Goal: Transaction & Acquisition: Purchase product/service

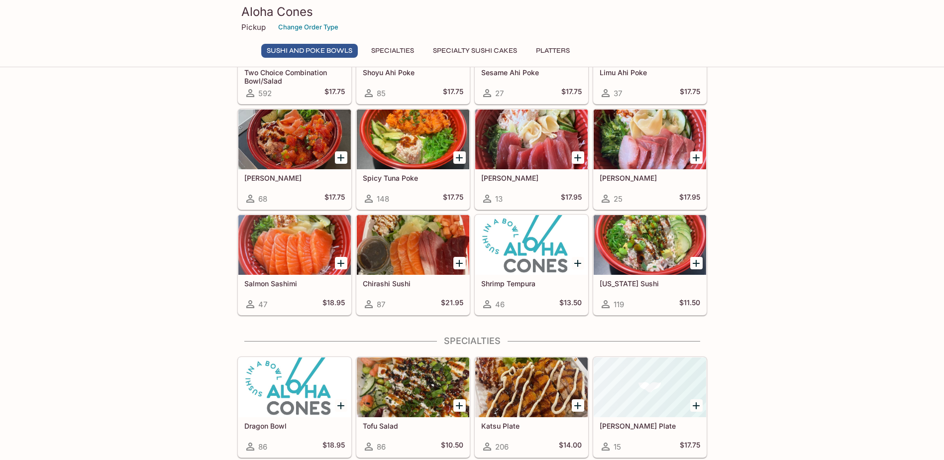
scroll to position [146, 0]
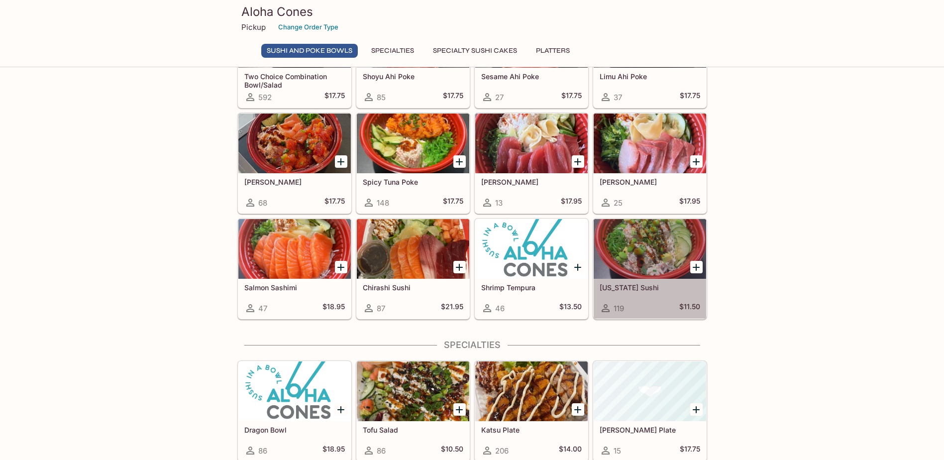
click at [650, 251] on div at bounding box center [649, 249] width 112 height 60
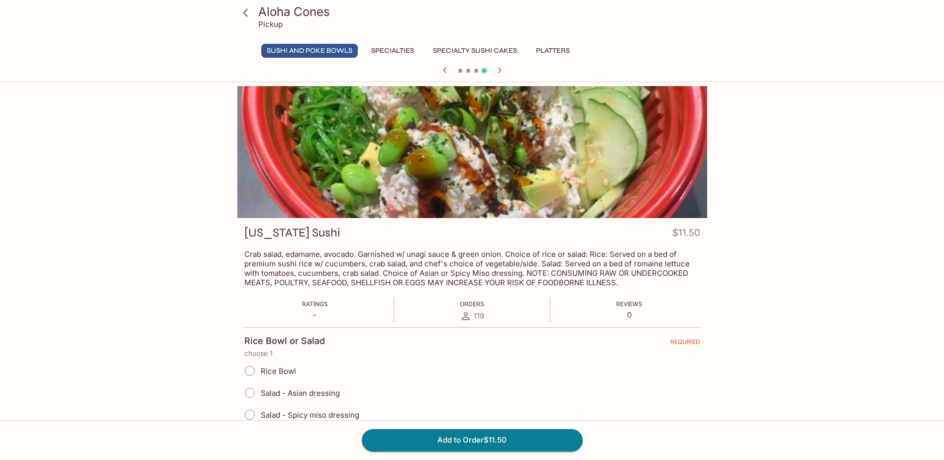
click at [391, 47] on button "Specialties" at bounding box center [393, 51] width 54 height 14
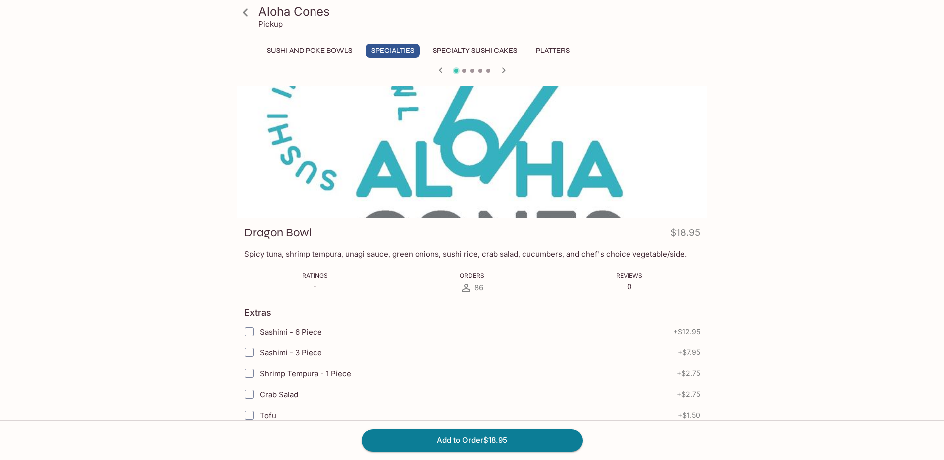
click at [548, 48] on button "Platters" at bounding box center [552, 51] width 45 height 14
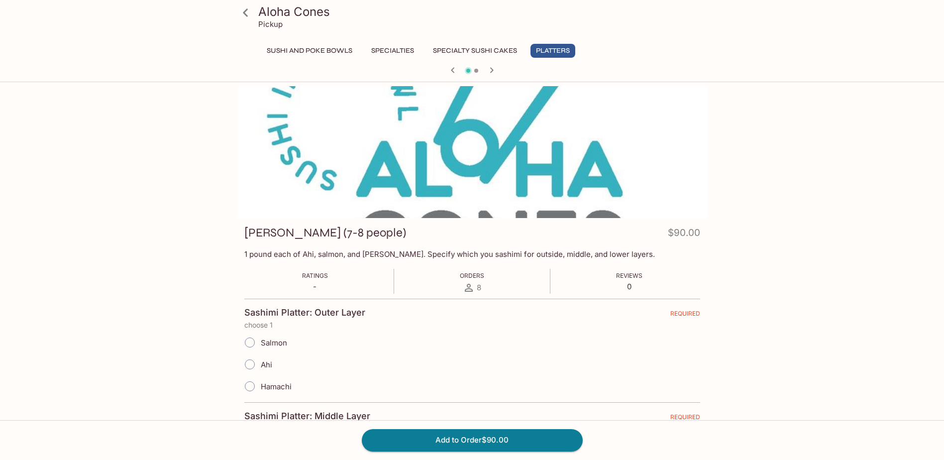
click at [492, 73] on icon "button" at bounding box center [492, 70] width 12 height 12
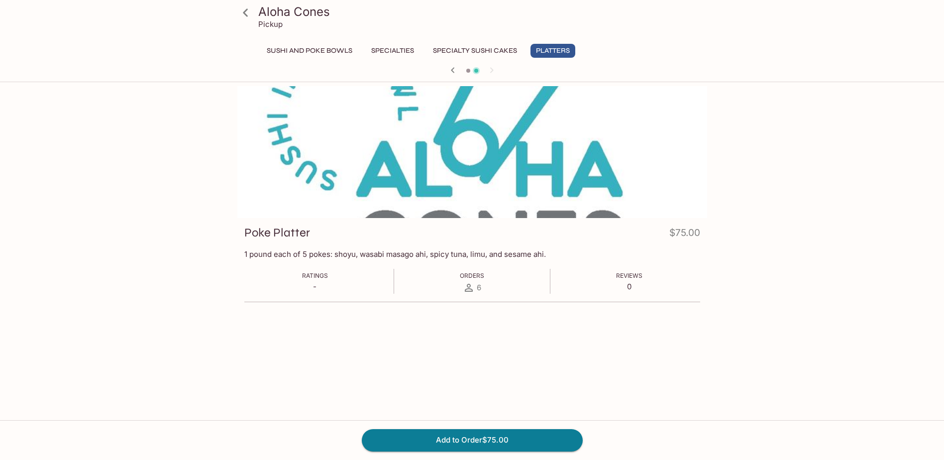
click at [486, 48] on button "Specialty Sushi Cakes" at bounding box center [474, 51] width 95 height 14
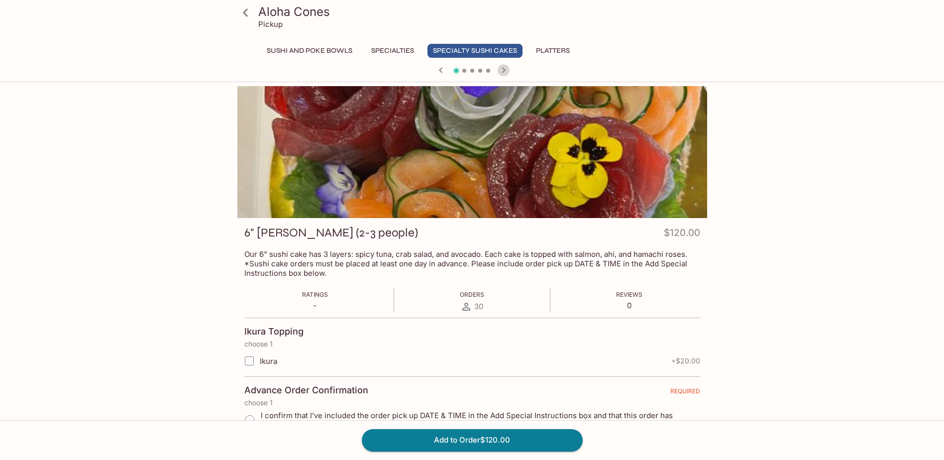
click at [504, 70] on icon "button" at bounding box center [502, 69] width 3 height 5
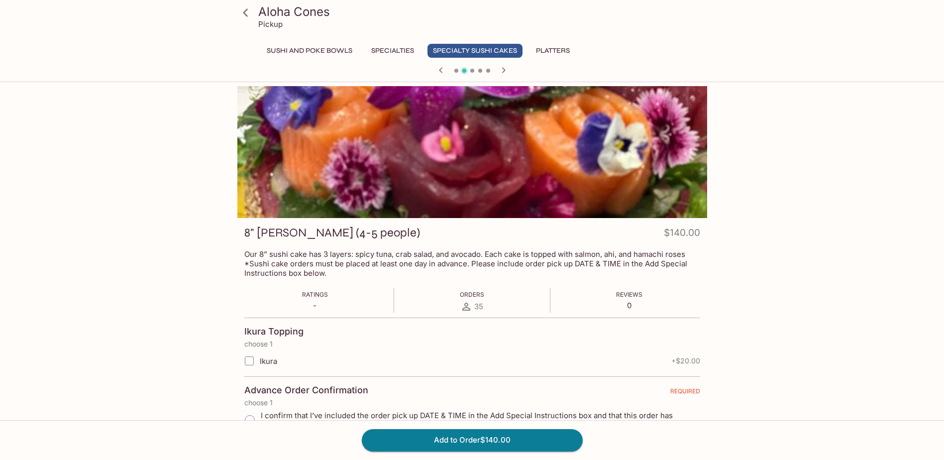
click at [504, 70] on icon "button" at bounding box center [502, 69] width 3 height 5
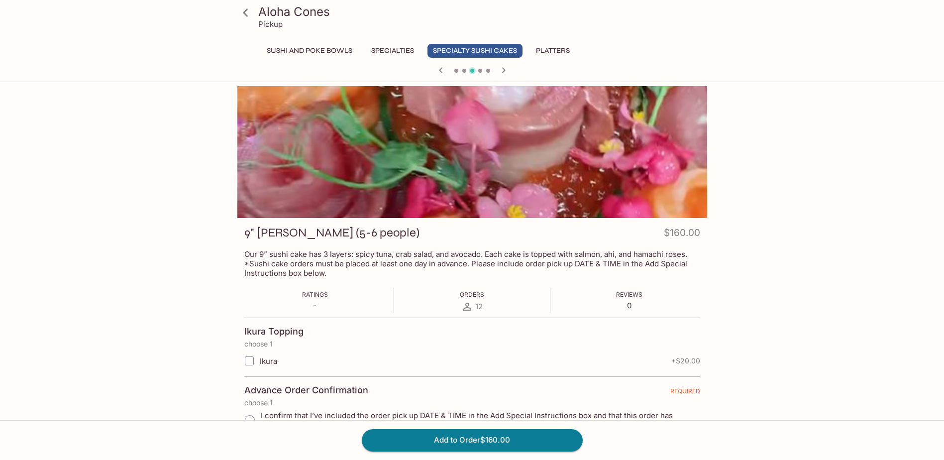
click at [395, 47] on button "Specialties" at bounding box center [393, 51] width 54 height 14
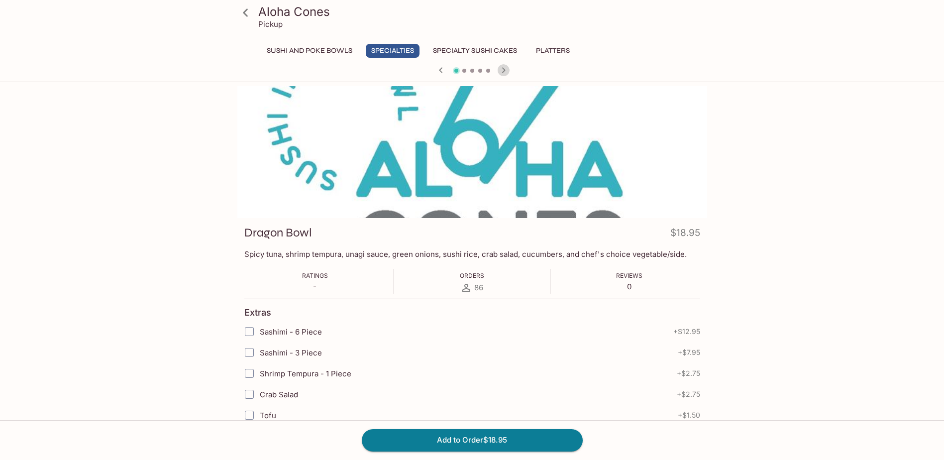
click at [503, 71] on icon "button" at bounding box center [503, 70] width 12 height 12
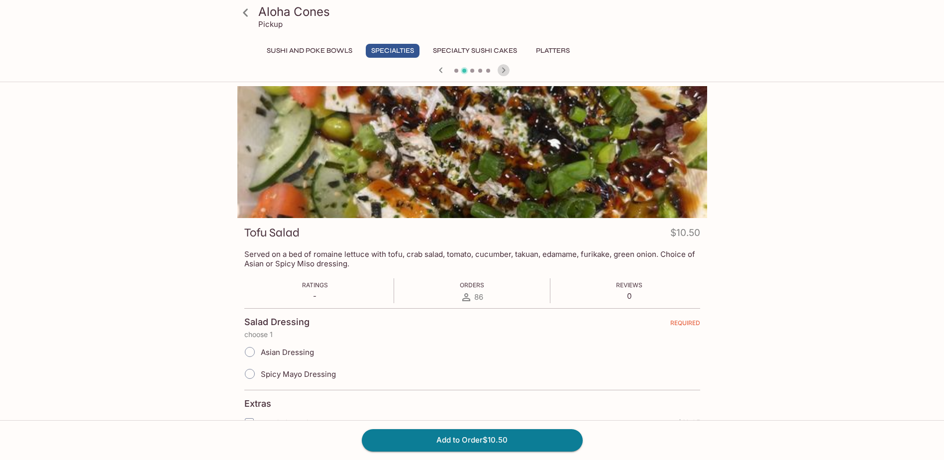
click at [503, 71] on icon "button" at bounding box center [503, 70] width 12 height 12
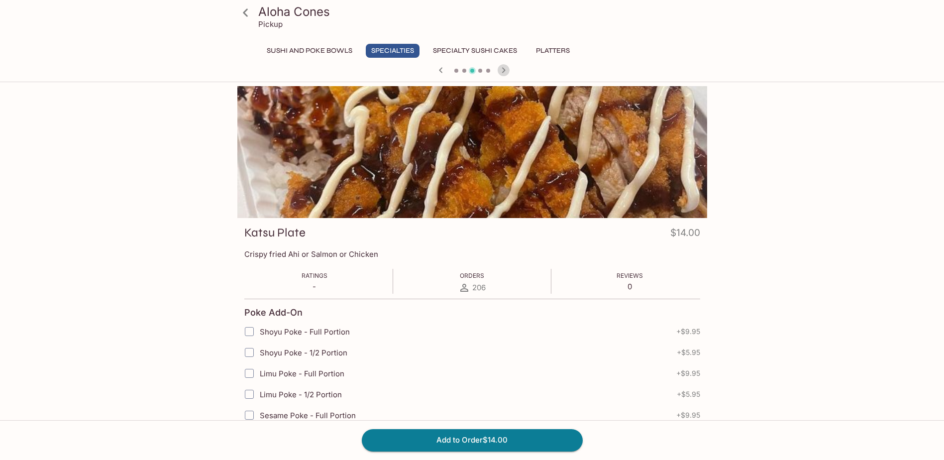
click at [503, 71] on icon "button" at bounding box center [503, 70] width 12 height 12
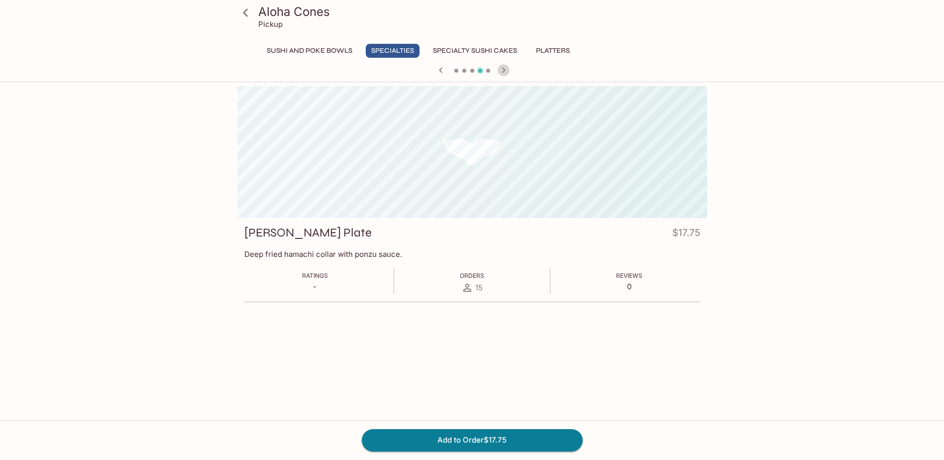
click at [503, 71] on icon "button" at bounding box center [503, 70] width 12 height 12
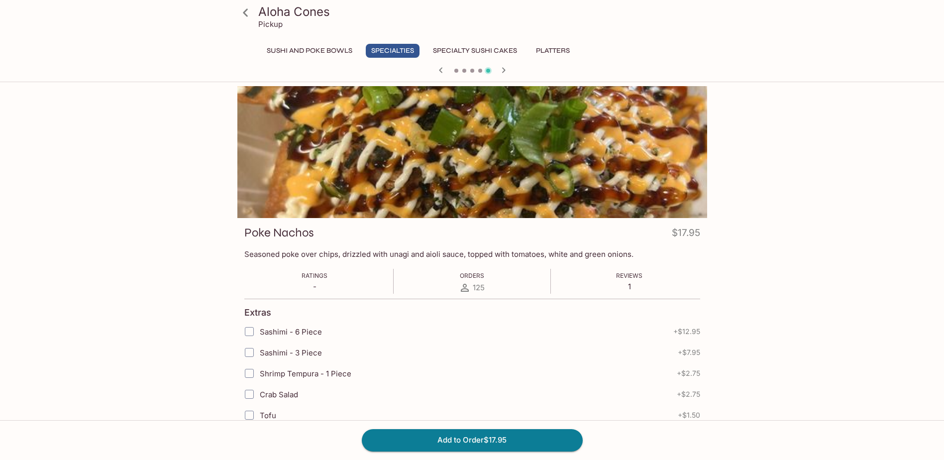
click at [321, 45] on button "Sushi and Poke Bowls" at bounding box center [309, 51] width 97 height 14
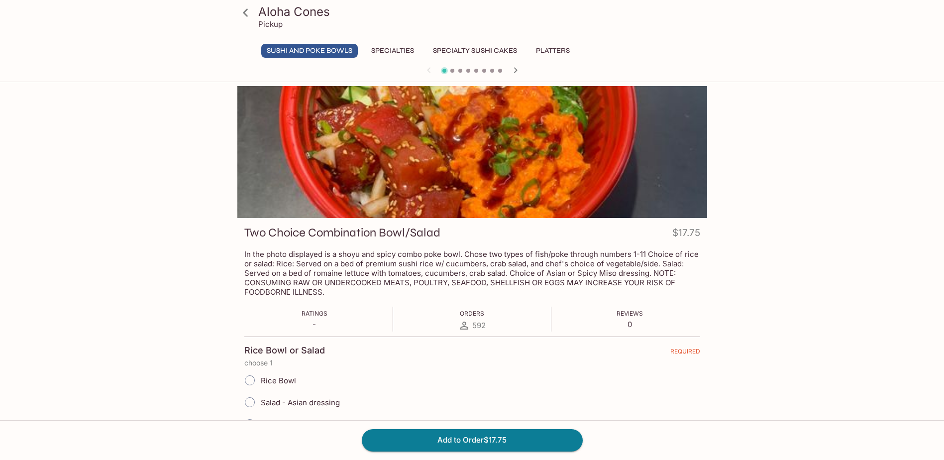
click at [246, 12] on icon at bounding box center [245, 12] width 17 height 17
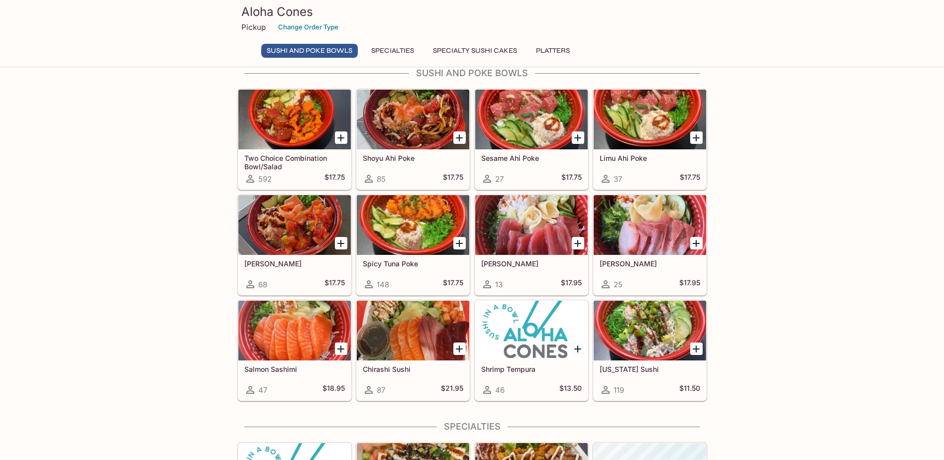
scroll to position [149, 0]
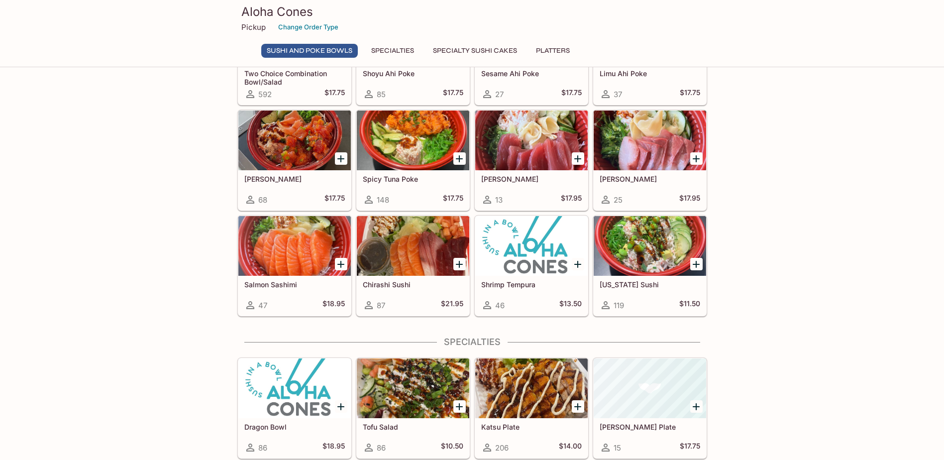
click at [520, 271] on div at bounding box center [531, 246] width 112 height 60
